Goal: Task Accomplishment & Management: Manage account settings

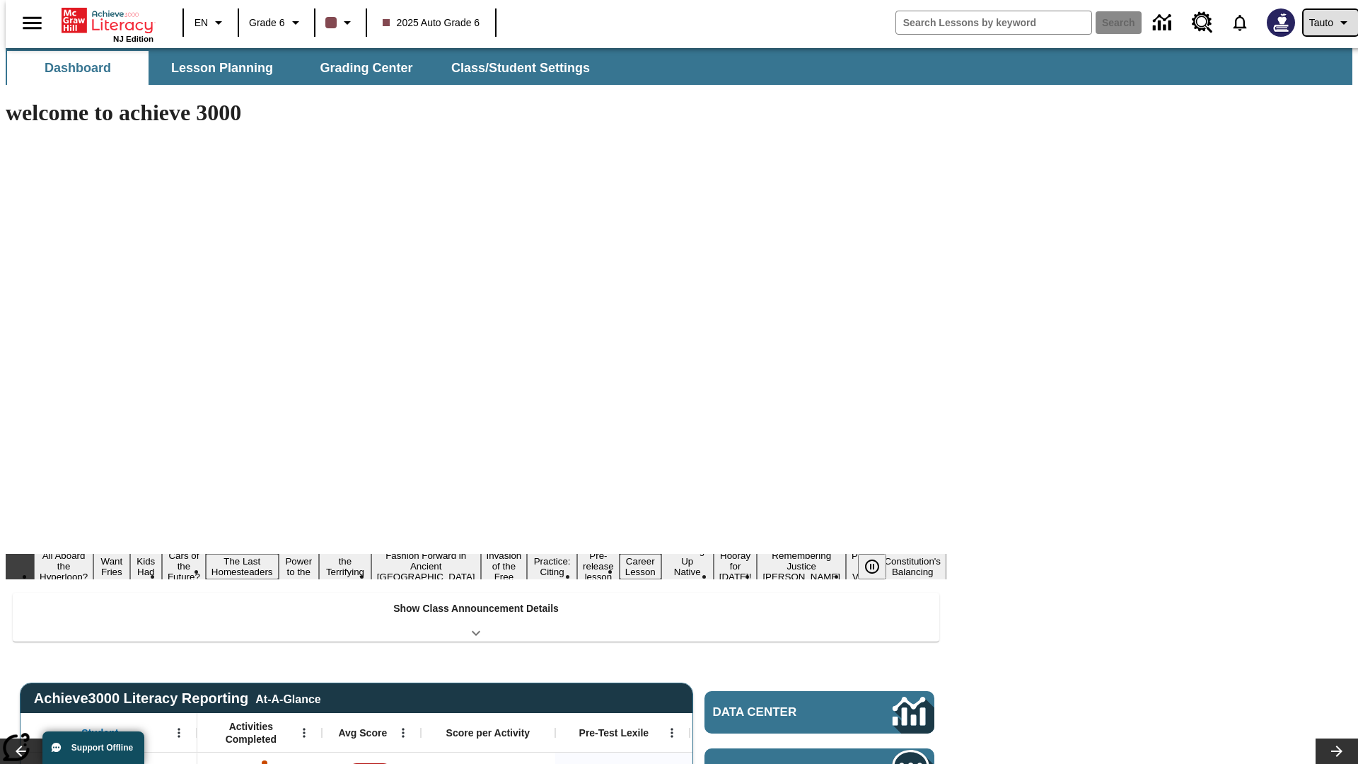
click at [1324, 23] on span "Tauto" at bounding box center [1322, 23] width 24 height 15
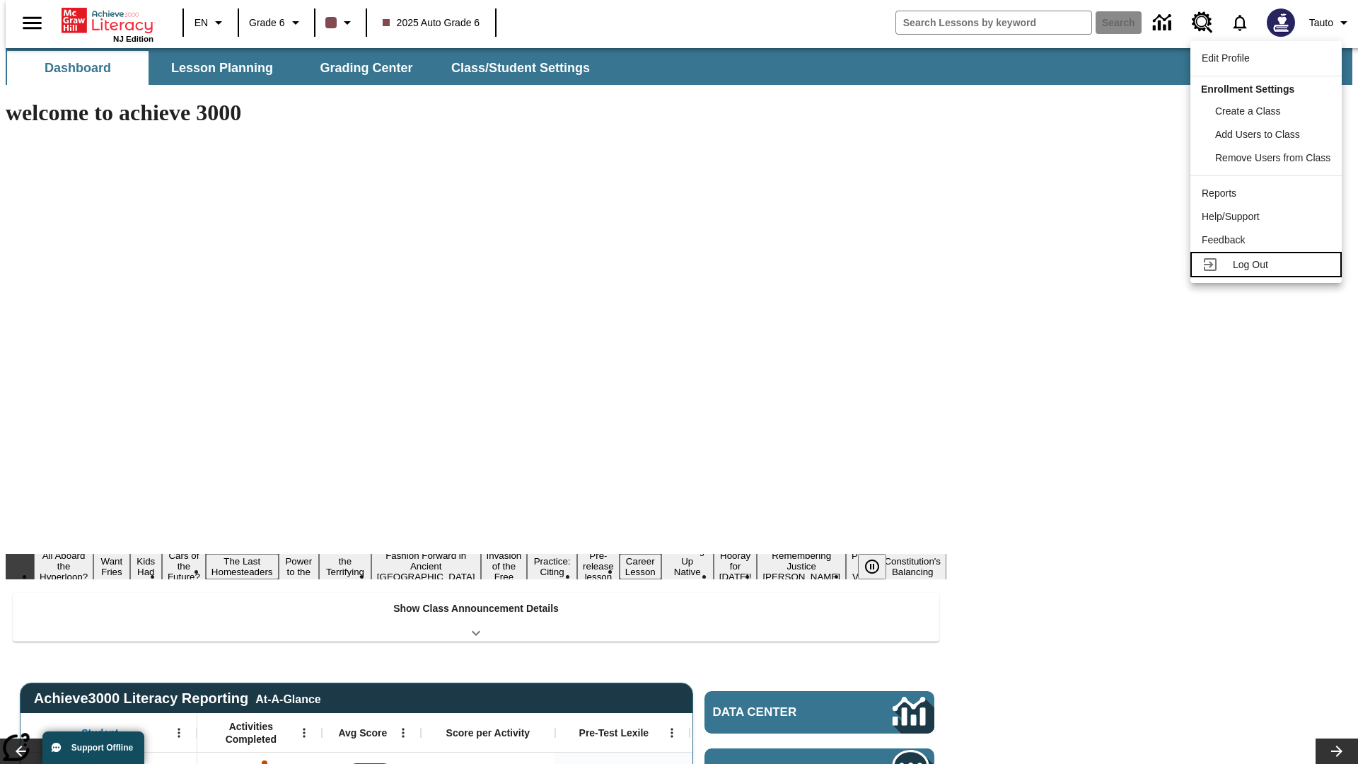
click at [1269, 265] on span "Log Out" at bounding box center [1250, 264] width 35 height 11
